Goal: Task Accomplishment & Management: Manage account settings

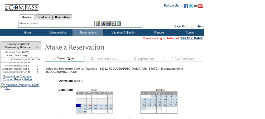
click at [91, 107] on link "18" at bounding box center [90, 105] width 3 height 3
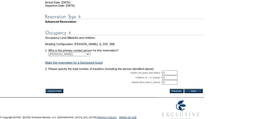
scroll to position [96, 0]
click at [177, 75] on input "0" at bounding box center [169, 72] width 15 height 5
type input "2"
click at [200, 93] on input "Next" at bounding box center [193, 91] width 18 height 4
